Goal: Task Accomplishment & Management: Manage account settings

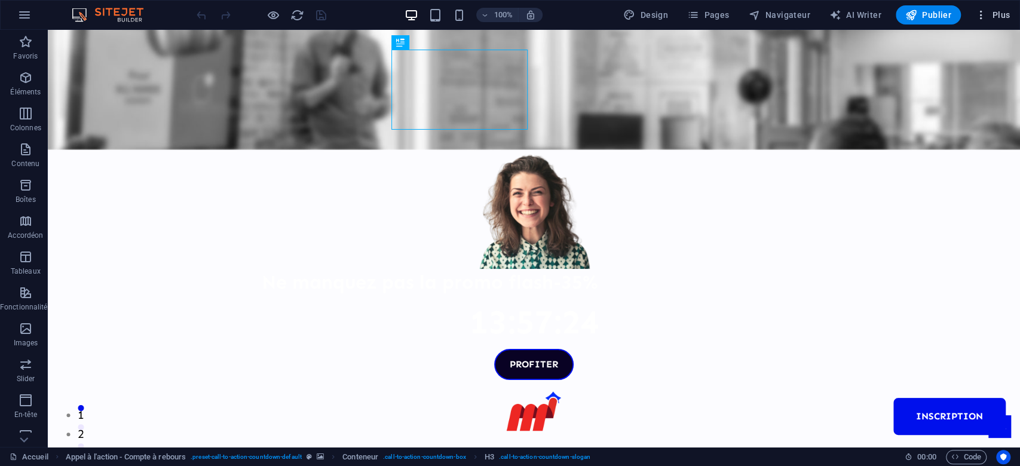
click at [987, 21] on button "Plus" at bounding box center [993, 14] width 44 height 19
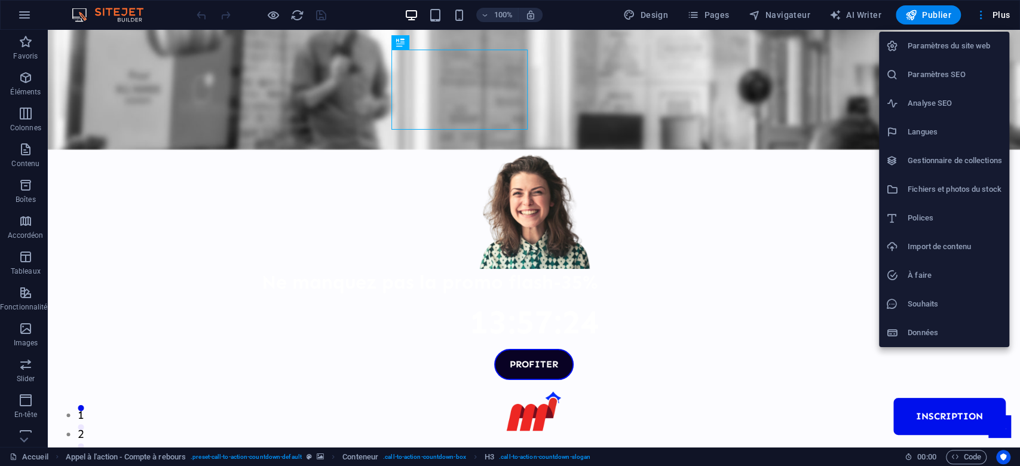
click at [968, 170] on li "Gestionnaire de collections" at bounding box center [944, 160] width 130 height 29
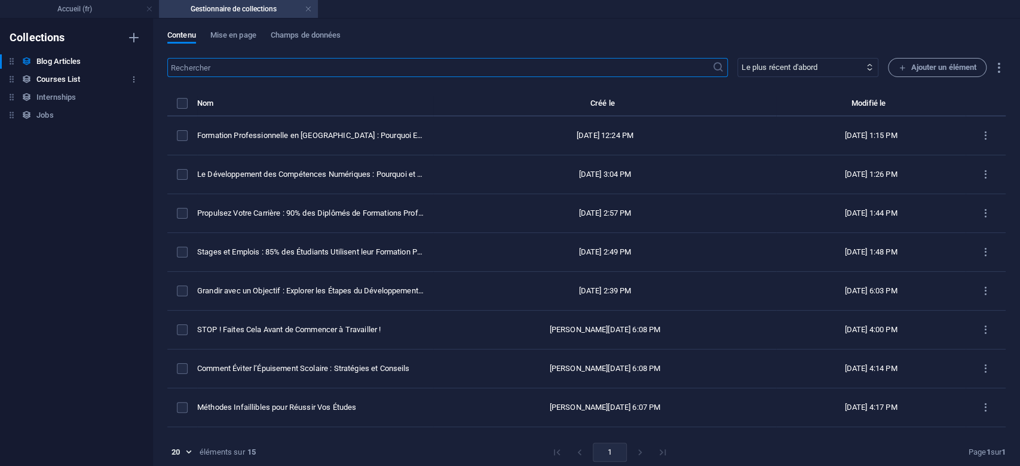
click at [55, 78] on h6 "Courses List" at bounding box center [58, 79] width 44 height 14
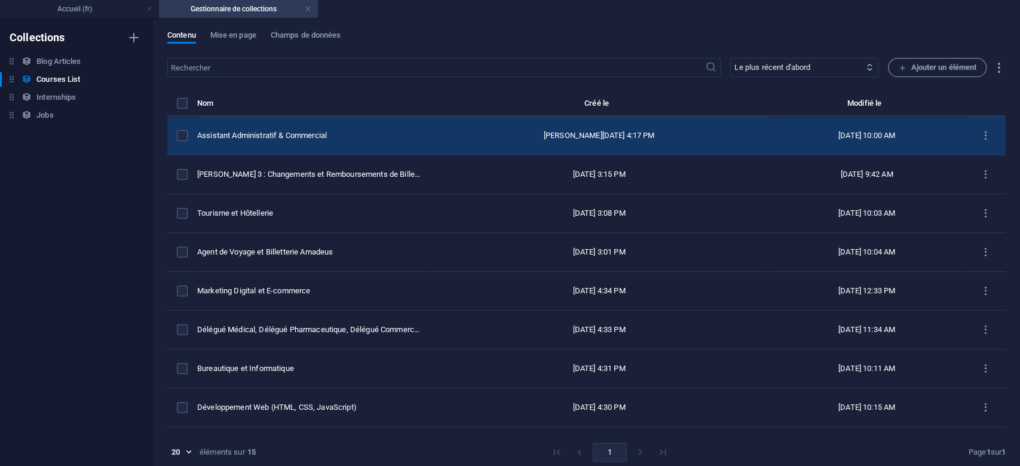
click at [479, 143] on td "[PERSON_NAME][DATE] 4:17 PM" at bounding box center [599, 136] width 338 height 39
select select "Management"
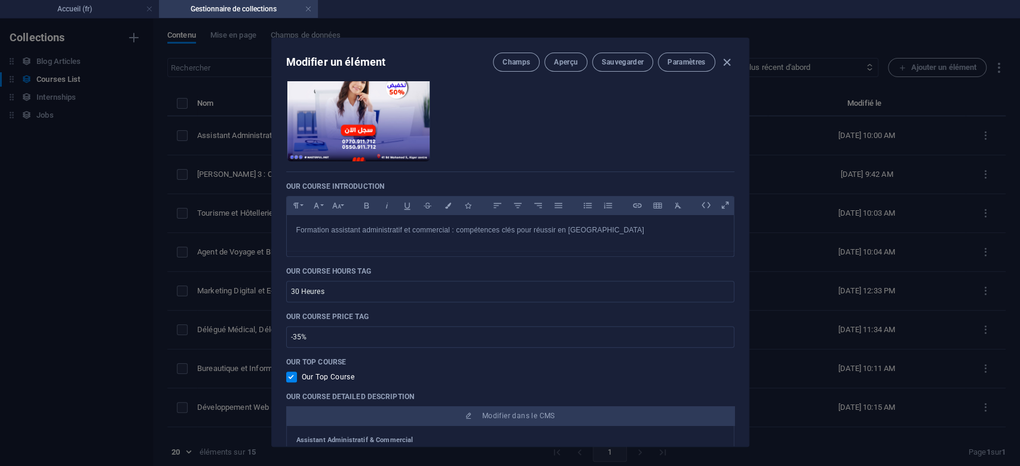
scroll to position [228, 0]
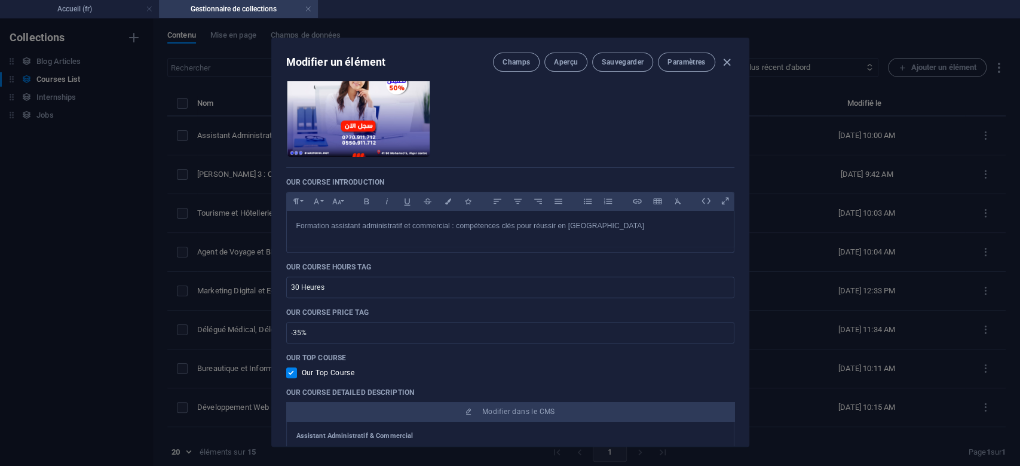
click at [290, 375] on input "checkbox" at bounding box center [294, 373] width 16 height 11
checkbox input "false"
click at [628, 62] on span "Sauvegarder" at bounding box center [623, 62] width 42 height 10
click at [726, 64] on icon "button" at bounding box center [727, 63] width 14 height 14
type input "assistant-administratif-commercial"
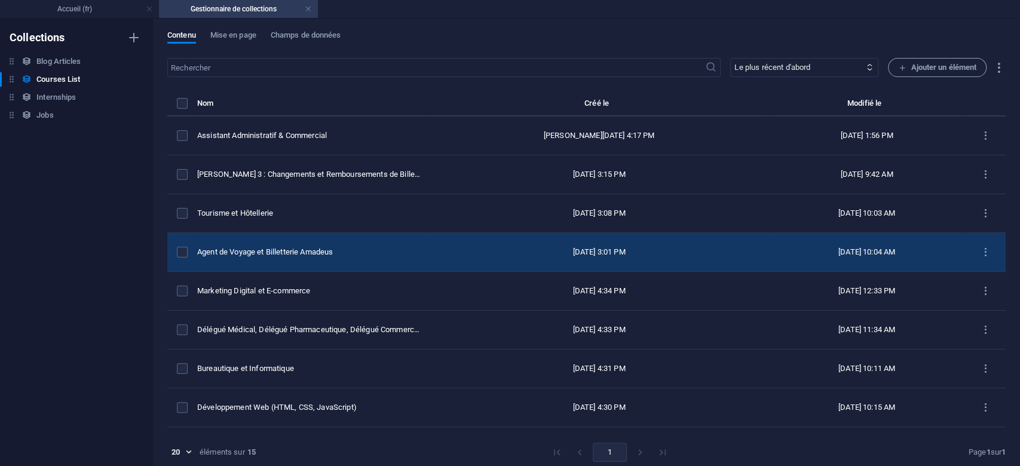
click at [515, 261] on td "[DATE] 3:01 PM" at bounding box center [599, 252] width 338 height 39
select select "Business/Finances"
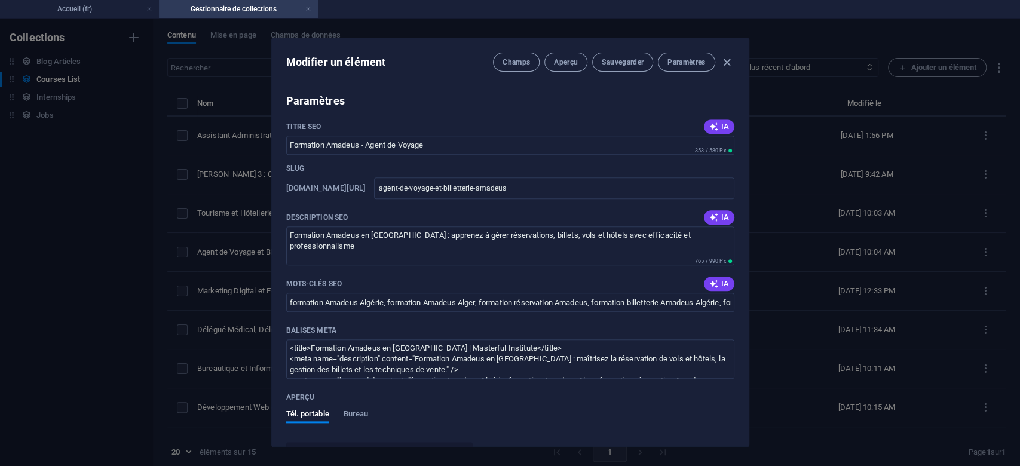
scroll to position [764, 0]
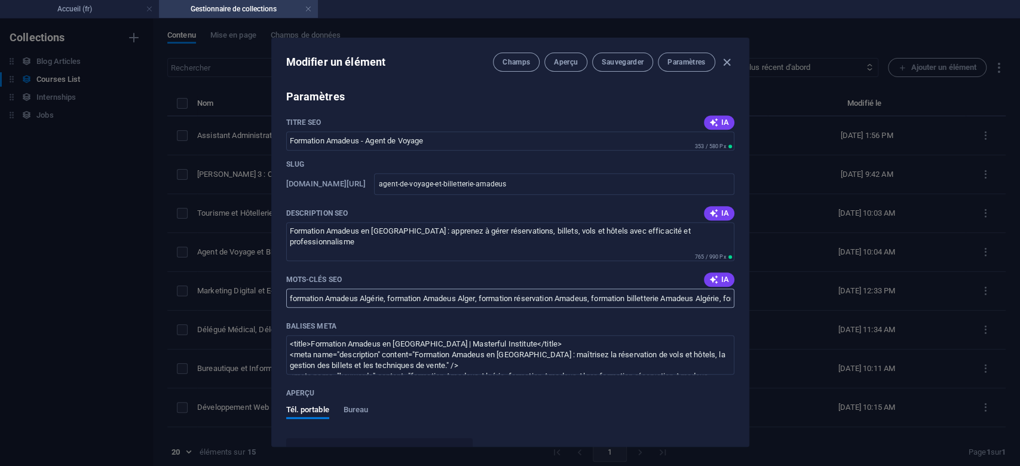
click at [631, 299] on input "formation Amadeus Algérie, formation Amadeus Alger, formation réservation Amade…" at bounding box center [510, 298] width 448 height 19
paste input ", loremipsu dolor si ametco Adipisc, elitseddo eiusm te incidi ut laboreetdol M…"
type input "loremipsu Dolorsi, ametconse adipi el seddoe Tempori, utlaboree dolor ma aliqua…"
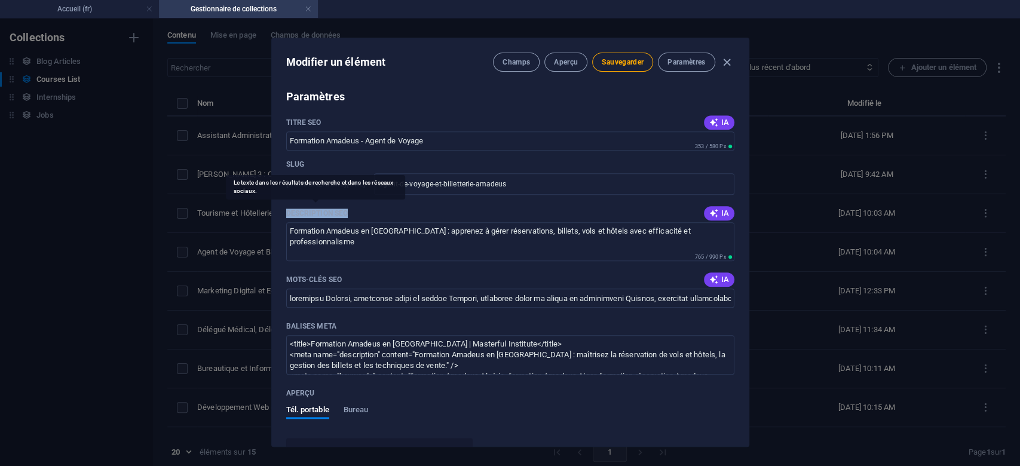
drag, startPoint x: 353, startPoint y: 210, endPoint x: 287, endPoint y: 210, distance: 65.8
click at [287, 210] on div "Description SEO IA" at bounding box center [510, 213] width 448 height 18
copy p "Description SEO"
click at [469, 240] on textarea "Formation Amadeus en [GEOGRAPHIC_DATA] : apprenez à gérer réservations, billets…" at bounding box center [510, 241] width 448 height 39
paste textarea "Devenez Agent de voyage certifié Amadeus en [GEOGRAPHIC_DATA] ! Formation profe…"
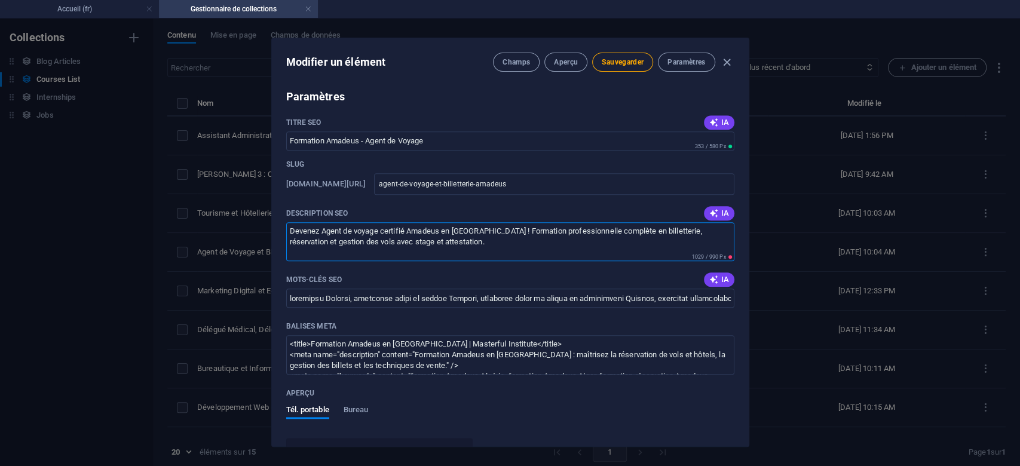
type textarea "Devenez Agent de voyage certifié Amadeus en [GEOGRAPHIC_DATA] ! Formation profe…"
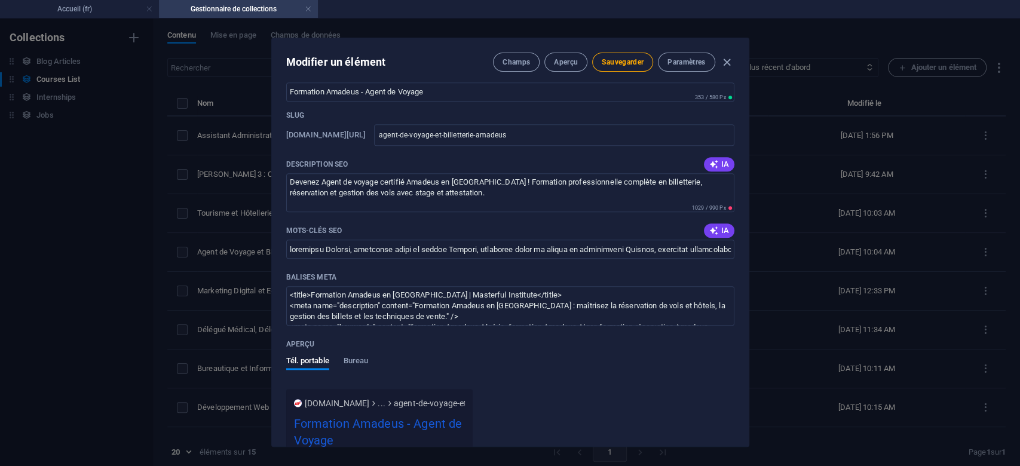
scroll to position [827, 0]
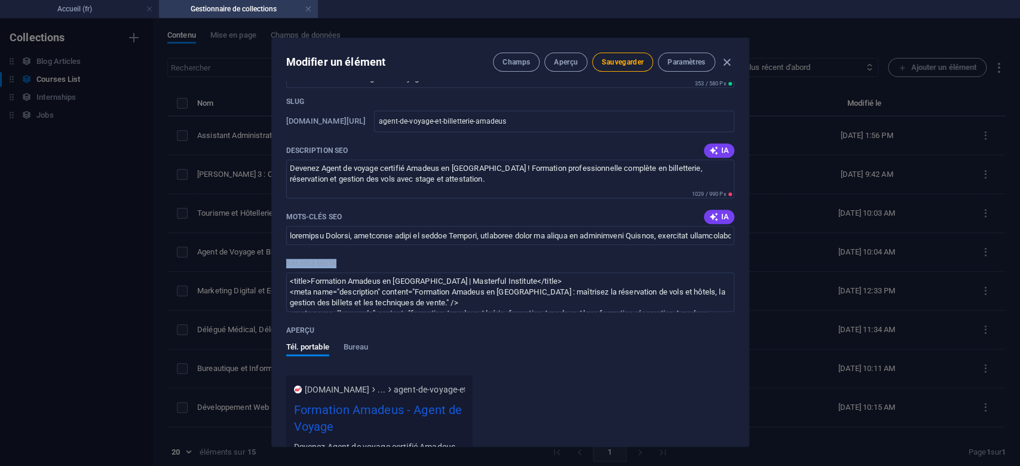
drag, startPoint x: 344, startPoint y: 259, endPoint x: 280, endPoint y: 261, distance: 64.0
click at [280, 261] on div "Our Course Title Agent de Voyage et Billetterie Amadeus ​ Our Course Slug [DOMA…" at bounding box center [510, 263] width 477 height 365
copy p "Balises Meta"
click at [478, 299] on textarea "<title>Formation Amadeus en [GEOGRAPHIC_DATA] | Masterful Institute</title> <me…" at bounding box center [510, 292] width 448 height 39
paste textarea "!-- LORE IPS DO + SI amet Consec Adipisc --> <elits>Doeiusmod Tempo in Utlabo &…"
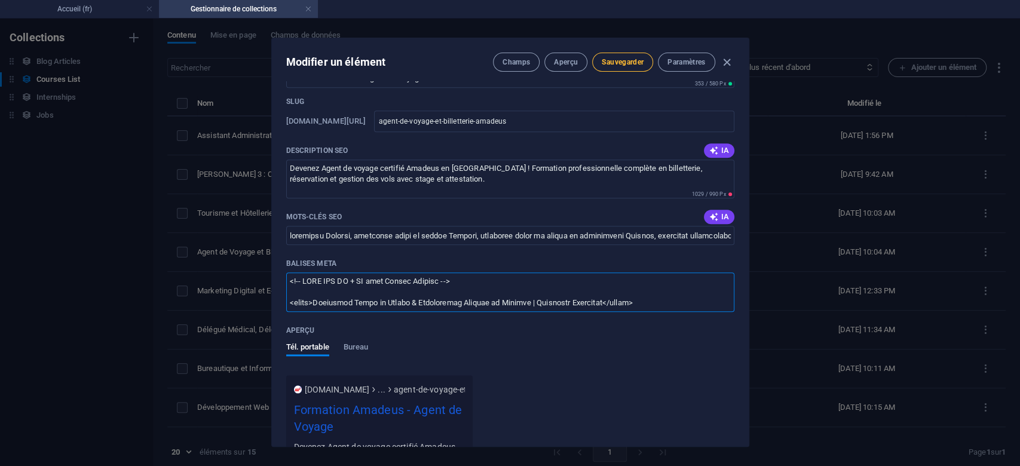
type textarea "<!-- LORE IPS DO + SI amet Consec Adipisc --> <elits>Doeiusmod Tempo in Utlabo …"
click at [640, 54] on button "Sauvegarder" at bounding box center [622, 62] width 61 height 19
click at [115, 12] on h4 "Accueil (fr)" at bounding box center [79, 8] width 159 height 13
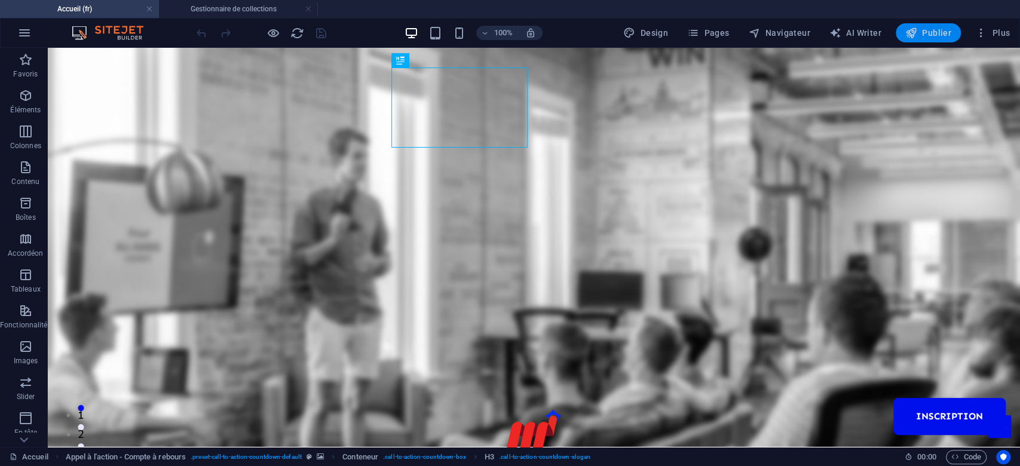
click at [933, 31] on span "Publier" at bounding box center [929, 33] width 46 height 12
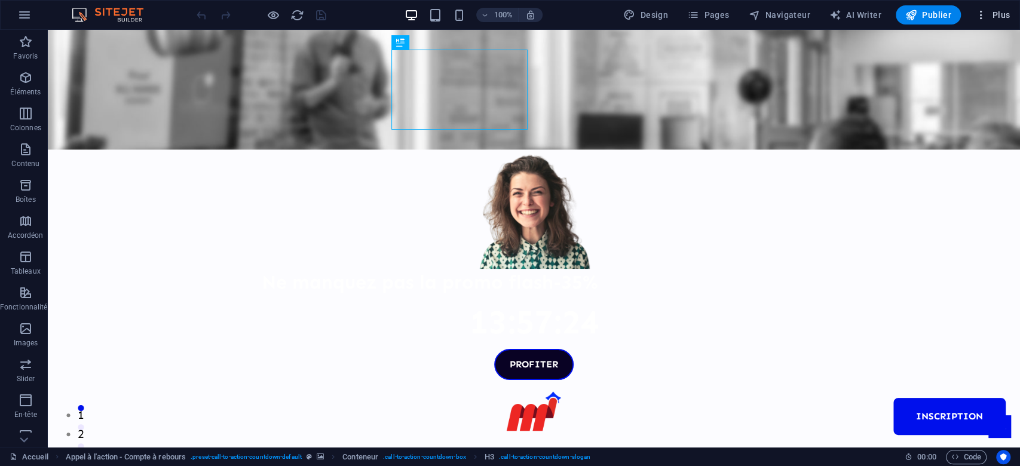
click at [986, 9] on icon "button" at bounding box center [981, 15] width 12 height 12
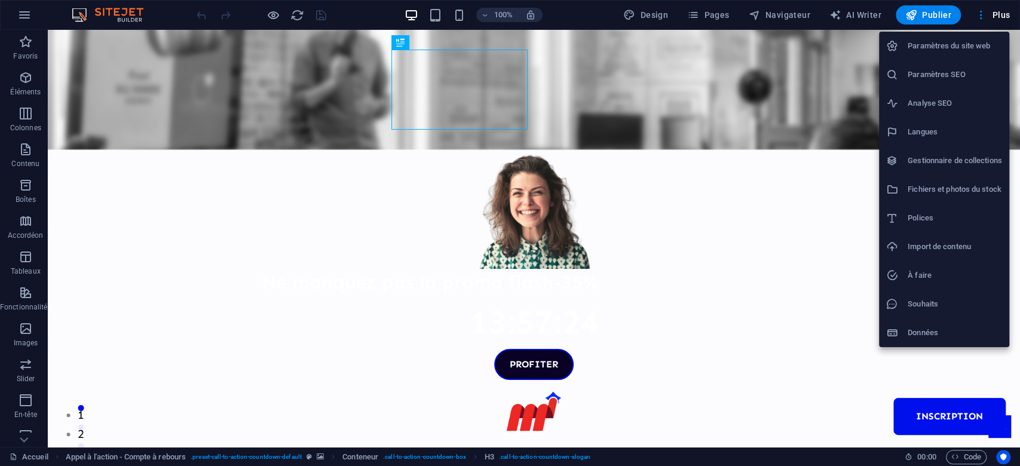
click at [951, 170] on li "Gestionnaire de collections" at bounding box center [944, 160] width 130 height 29
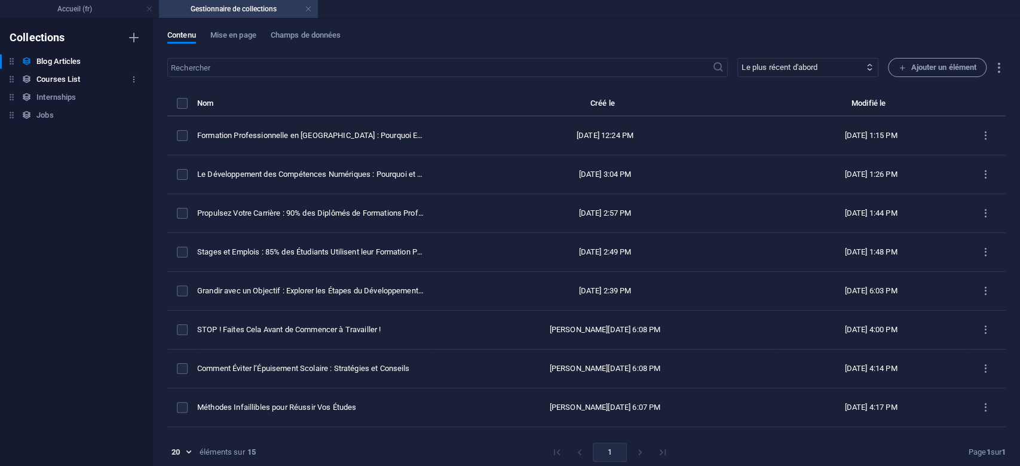
click at [50, 75] on h6 "Courses List" at bounding box center [58, 79] width 44 height 14
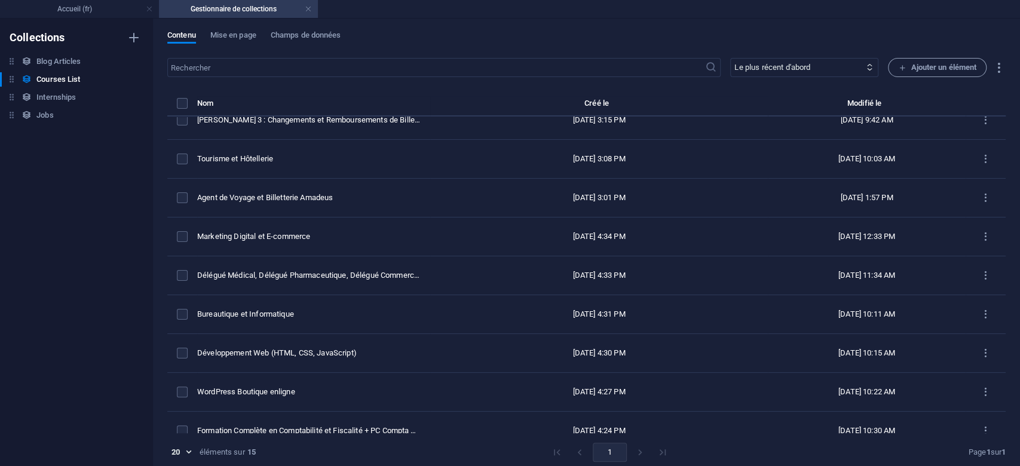
scroll to position [60, 0]
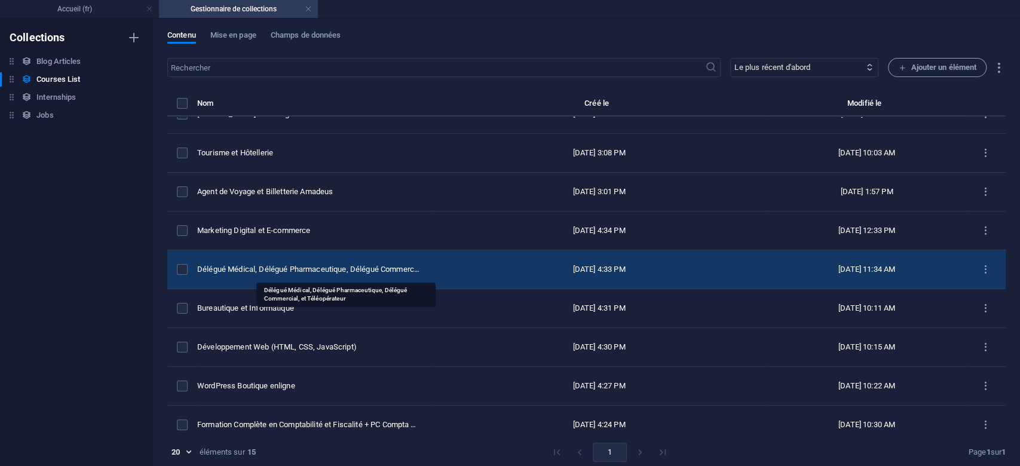
click at [405, 267] on div "Délégué Médical, Délégué Pharmaceutique, Délégué Commercial, et Téléopérateur" at bounding box center [309, 269] width 224 height 11
select select "Business/Finances"
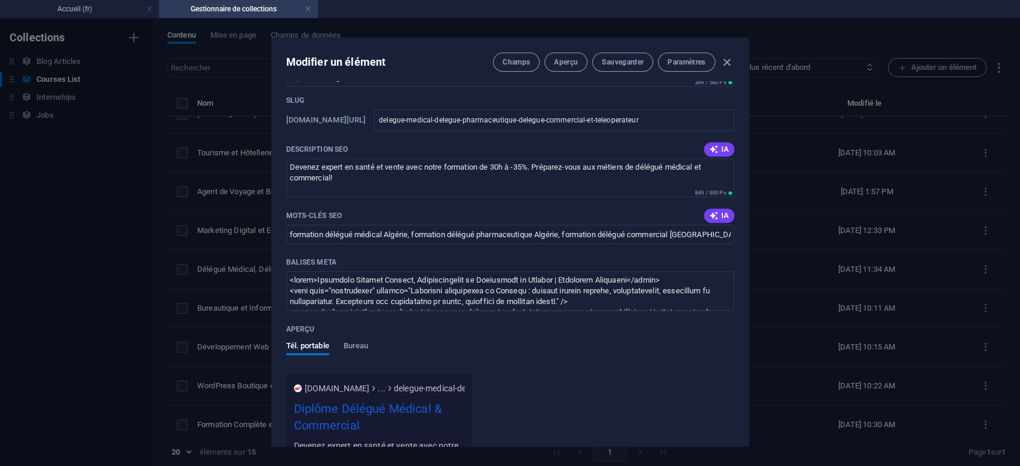
scroll to position [794, 0]
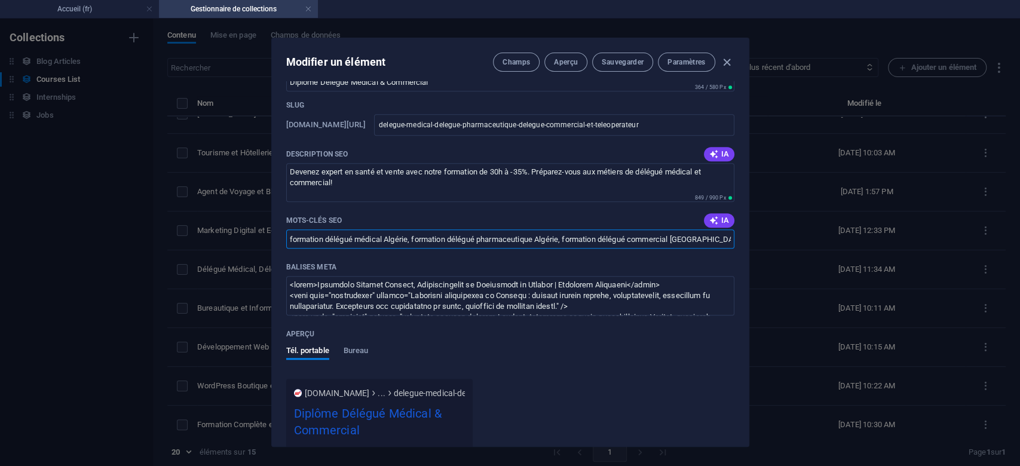
click at [610, 243] on input "formation délégué médical Algérie, formation délégué pharmaceutique Algérie, fo…" at bounding box center [510, 239] width 448 height 19
paste input "Délégué Médical (FR): formation délégué médical Algérie, devenir délégué médica…"
type input "Délégué Médical (FR): formation délégué médical Algérie, devenir délégué médica…"
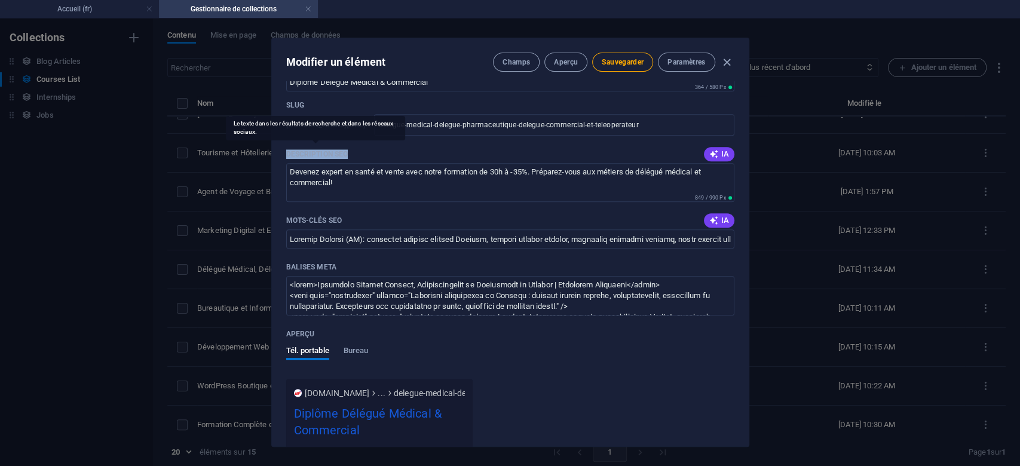
drag, startPoint x: 354, startPoint y: 158, endPoint x: 284, endPoint y: 156, distance: 70.0
click at [284, 156] on div "Our Course Title Délégué Médical, Délégué Pharmaceutique, Délégué Commercial, e…" at bounding box center [510, 263] width 477 height 365
copy p "Description SEO"
click at [482, 184] on textarea "Devenez expert en santé et vente avec notre formation de 30h à -35%. Préparez-v…" at bounding box center [510, 182] width 448 height 39
paste textarea "Formations professionnelles en Algérie : Délégué Médical, Délégué Pharmaceutiqu…"
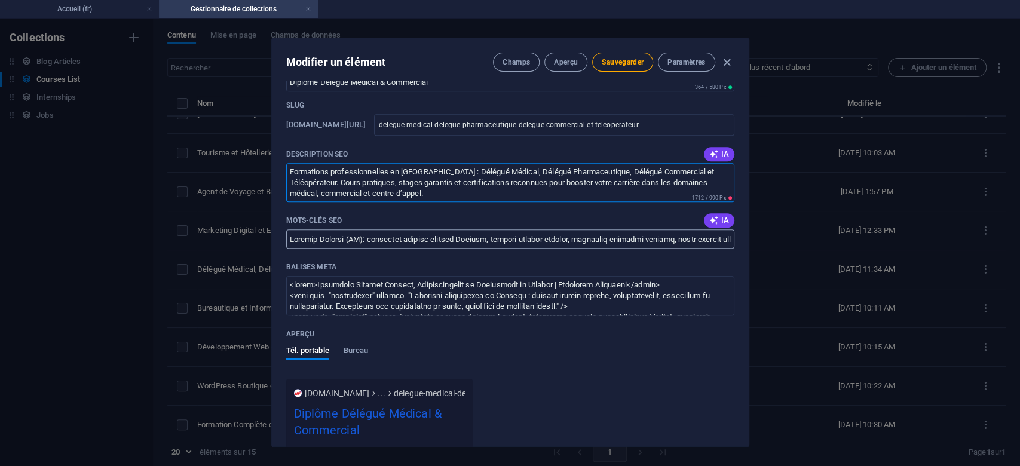
type textarea "Formations professionnelles en Algérie : Délégué Médical, Délégué Pharmaceutiqu…"
drag, startPoint x: 368, startPoint y: 235, endPoint x: 255, endPoint y: 249, distance: 113.8
click at [255, 249] on div "Modifier un élément Champs Aperçu Sauvegarder Paramètres Our Course Title Délég…" at bounding box center [510, 243] width 1020 height 448
click at [672, 245] on input "Mots-clés SEO" at bounding box center [510, 239] width 448 height 19
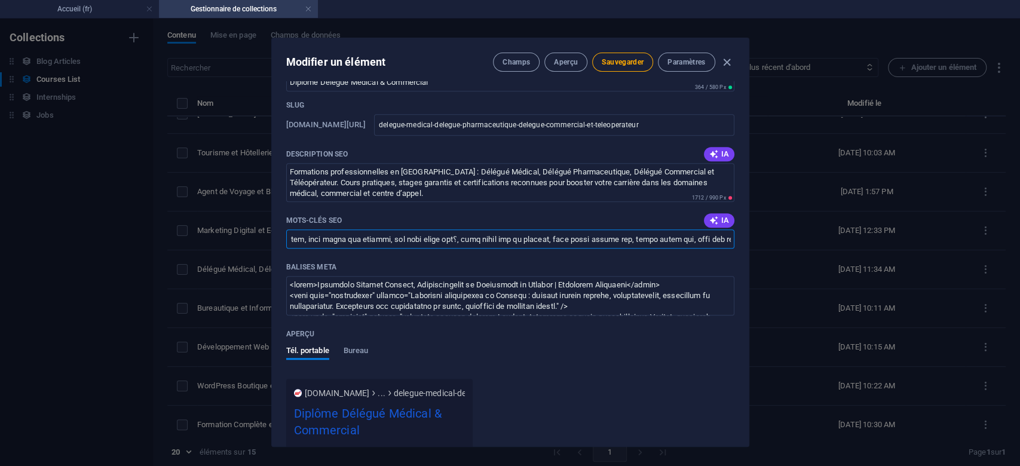
type input "formation délégué médical Algérie, devenir délégué médical, formation visiteur …"
drag, startPoint x: 339, startPoint y: 272, endPoint x: 284, endPoint y: 268, distance: 55.1
click at [284, 268] on div "Our Course Title Délégué Médical, Délégué Pharmaceutique, Délégué Commercial, e…" at bounding box center [510, 263] width 477 height 365
copy p "Balises Meta"
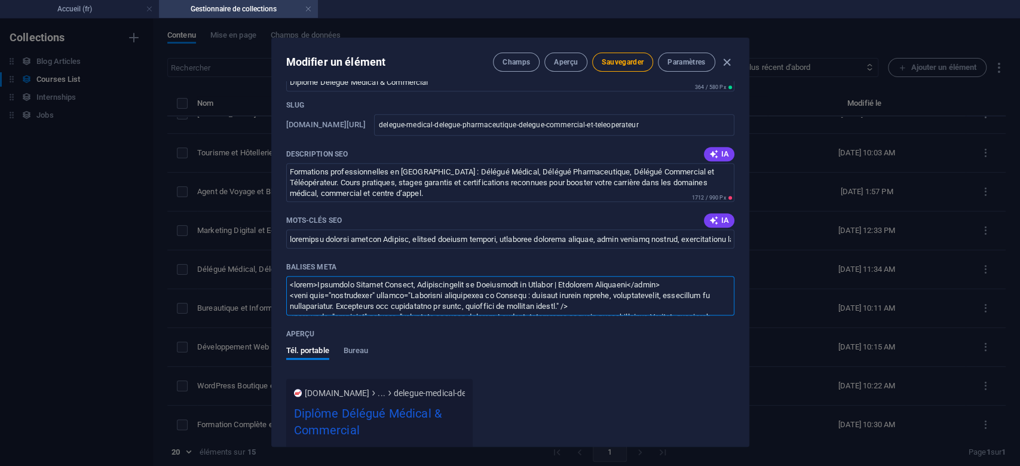
click at [410, 299] on textarea "Balises Meta ​" at bounding box center [510, 295] width 448 height 39
paste textarea "!-- Balises META FR --> <title>Formations Professionnelles : Délégué Médical, P…"
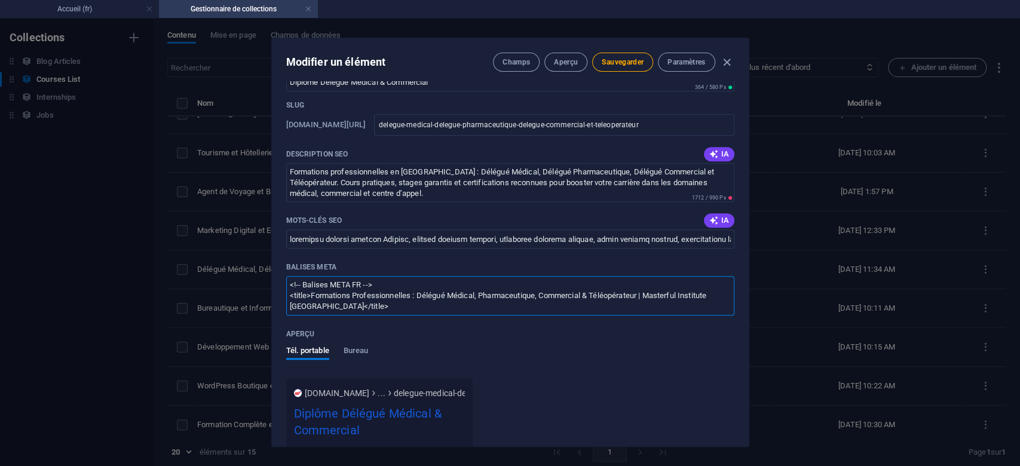
click at [500, 304] on textarea "<!-- Balises META FR --> <title>Formations Professionnelles : Délégué Médical, …" at bounding box center [510, 295] width 448 height 39
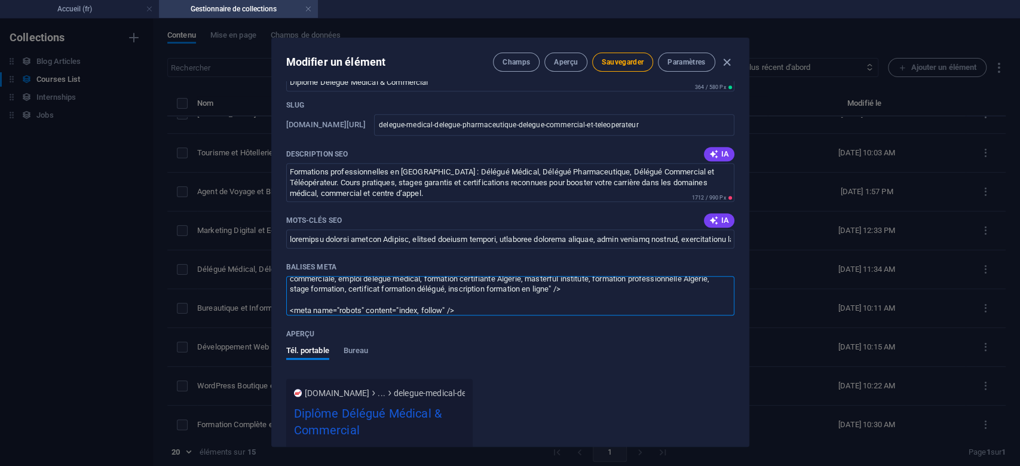
scroll to position [134, 0]
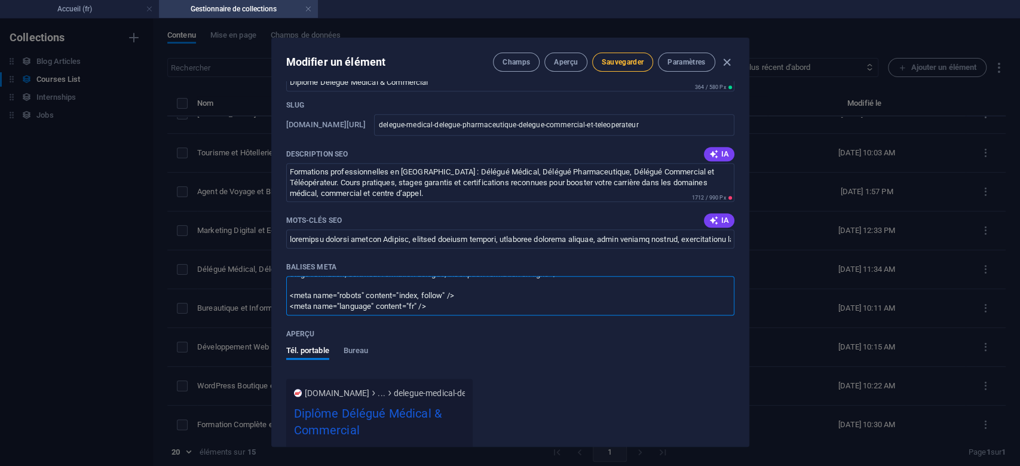
type textarea "<!-- Balises META FR --> <title>Formations Professionnelles : Délégué Médical, …"
click at [635, 63] on span "Sauvegarder" at bounding box center [623, 62] width 42 height 10
click at [73, 10] on h4 "Accueil (fr)" at bounding box center [79, 8] width 159 height 13
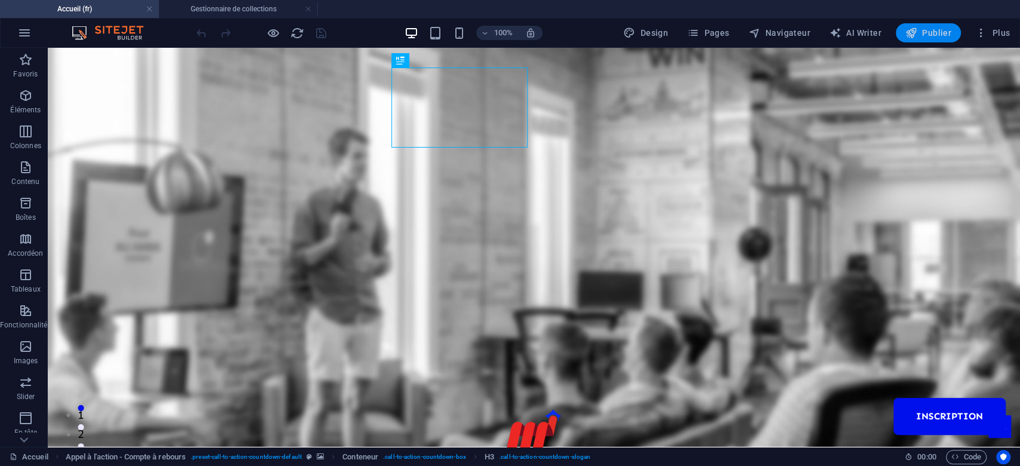
click at [937, 30] on span "Publier" at bounding box center [929, 33] width 46 height 12
